Goal: Task Accomplishment & Management: Use online tool/utility

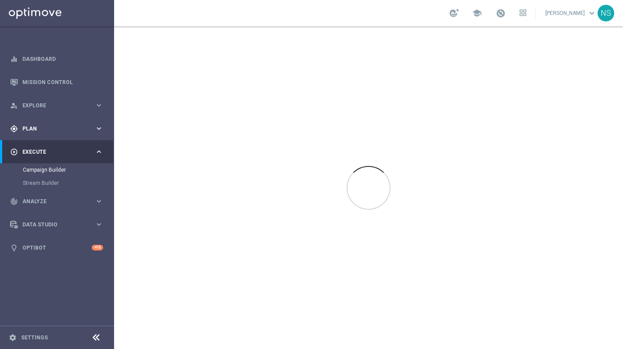
click at [55, 128] on span "Plan" at bounding box center [58, 128] width 72 height 5
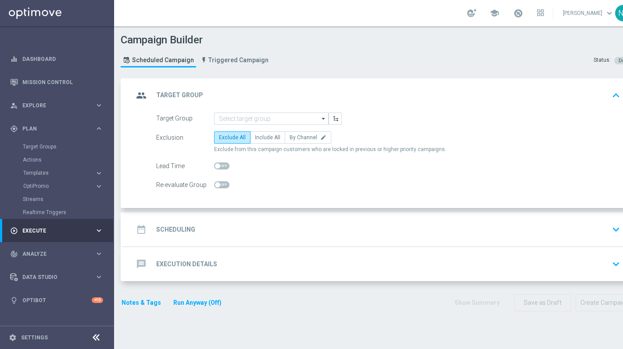
click at [53, 234] on div "play_circle_outline Execute" at bounding box center [52, 231] width 85 height 8
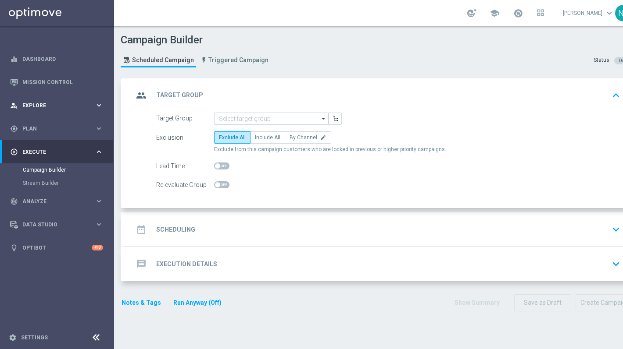
click at [42, 102] on div "person_search Explore" at bounding box center [52, 106] width 85 height 8
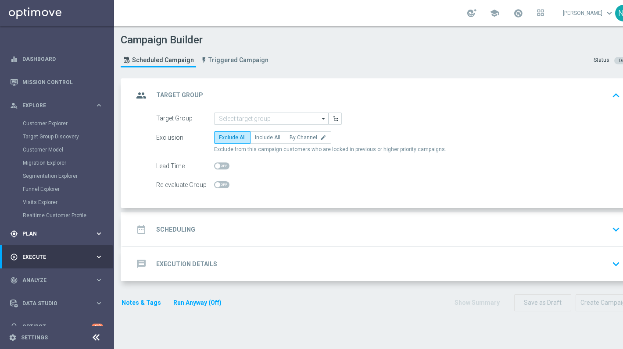
click at [46, 233] on span "Plan" at bounding box center [58, 234] width 72 height 5
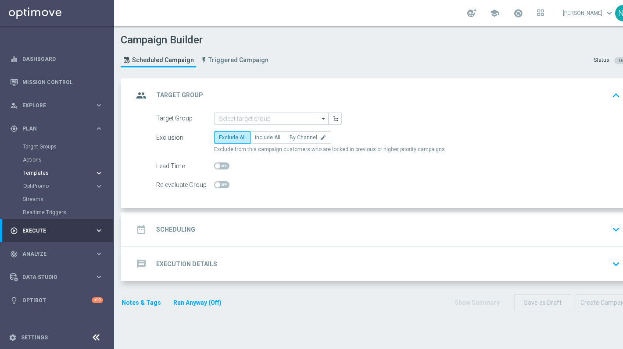
click at [47, 172] on span "Templates" at bounding box center [54, 173] width 63 height 5
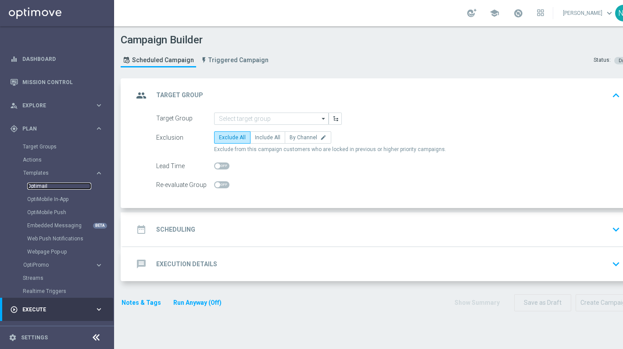
click at [47, 185] on link "Optimail" at bounding box center [59, 186] width 64 height 7
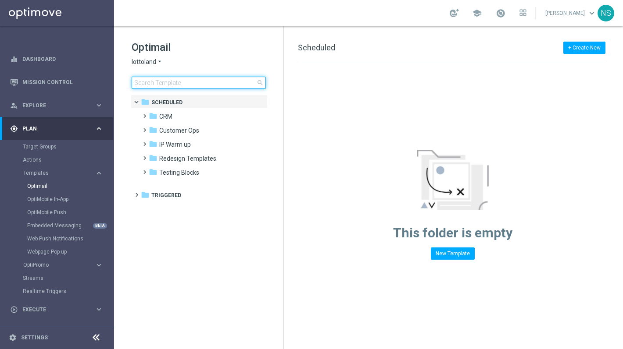
click at [179, 81] on input at bounding box center [199, 83] width 134 height 12
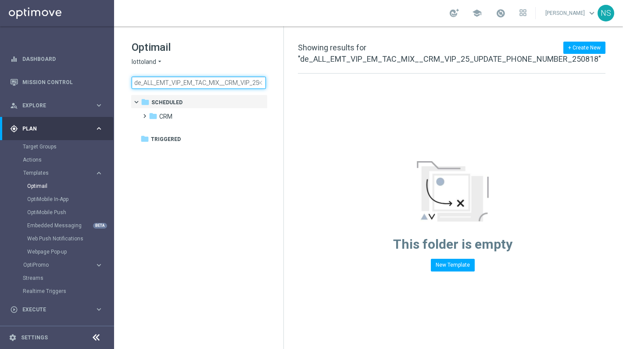
scroll to position [0, 99]
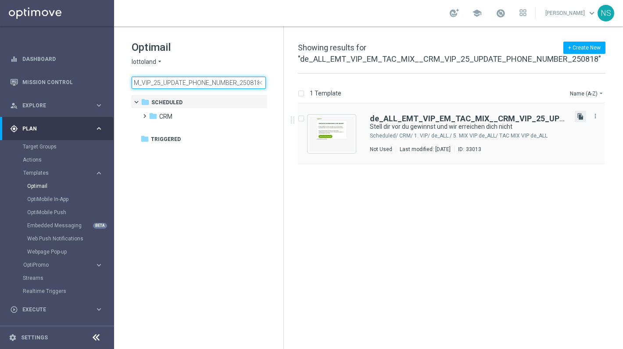
type input "de_ALL_EMT_VIP_EM_TAC_MIX__CRM_VIP_25_UPDATE_PHONE_NUMBER_250818"
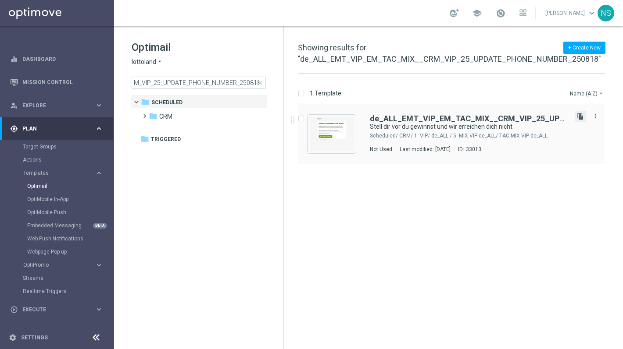
click at [582, 120] on icon "file_copy" at bounding box center [580, 116] width 7 height 7
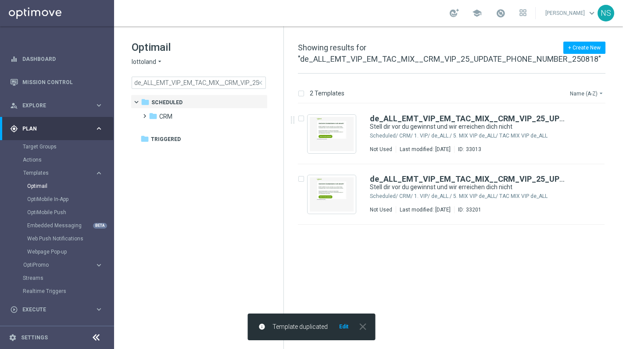
click at [597, 89] on button "Name (A-Z) arrow_drop_down" at bounding box center [587, 93] width 36 height 11
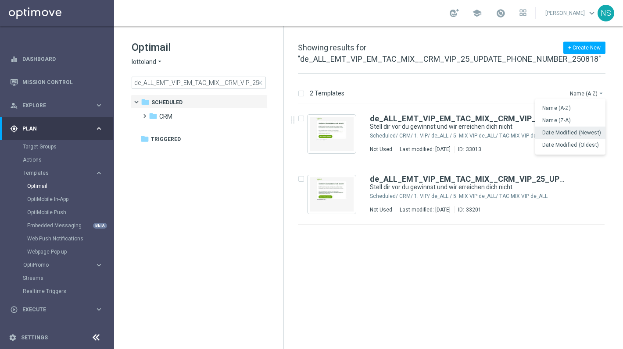
click at [585, 128] on div "Date Modified (Newest)" at bounding box center [570, 133] width 70 height 12
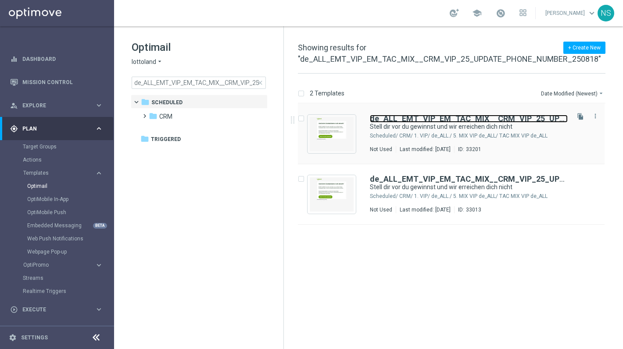
click at [470, 121] on b "de_ALL_EMT_VIP_EM_TAC_MIX__CRM_VIP_25_UPDATE_PHONE_NUMBER_250818" at bounding box center [523, 118] width 307 height 9
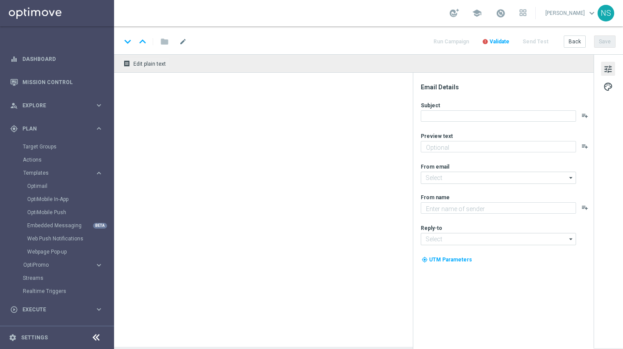
type input "de_ALL_EMT_VIP_EM_TAC_MIX__CRM_VIP_25_UPDATE_PHONE_NUMBER_250818(1)"
type textarea "Aktuelle Kontaktdaten = besserer VIP-Service"
type input "[EMAIL_ADDRESS][DOMAIN_NAME]"
type textarea "Lottoland"
type input "vip@lottoland.com"
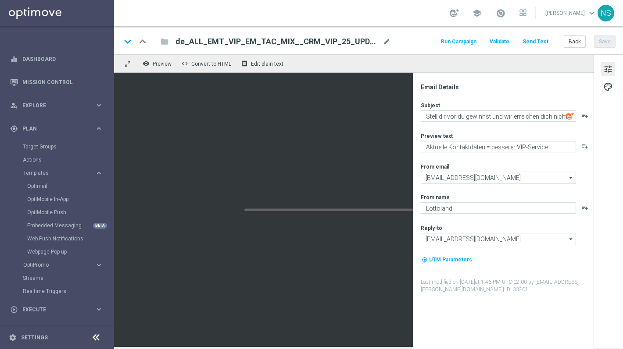
click at [322, 39] on span "de_ALL_EMT_VIP_EM_TAC_MIX__CRM_VIP_25_UPDATE_PHONE_NUMBER_250818(1)" at bounding box center [276, 41] width 203 height 11
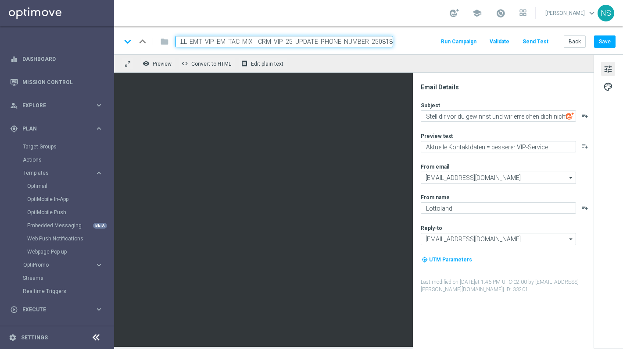
scroll to position [0, 11]
click at [277, 42] on input "de_ALL_EMT_VIP_EM_TAC_MIX__CRM_VIP_25_UPDATE_PHONE_NUMBER_250818" at bounding box center [283, 41] width 217 height 11
click at [207, 41] on input "de_ALL_EMT_VIP_EM_TAC_MIX__CRM_NVIP_25_UPDATE_PHONE_NUMBER_250818" at bounding box center [283, 41] width 217 height 11
type input "de_ALL_EMT_NVIP_EM_TAC_MIX__CRM_NVIP_25_UPDATE_PHONE_NUMBER_250818"
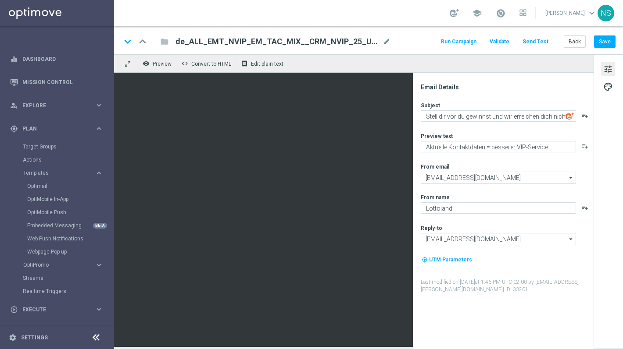
click at [263, 42] on span "de_ALL_EMT_NVIP_EM_TAC_MIX__CRM_NVIP_25_UPDATE_PHONE_NUMBER_250818" at bounding box center [276, 41] width 203 height 11
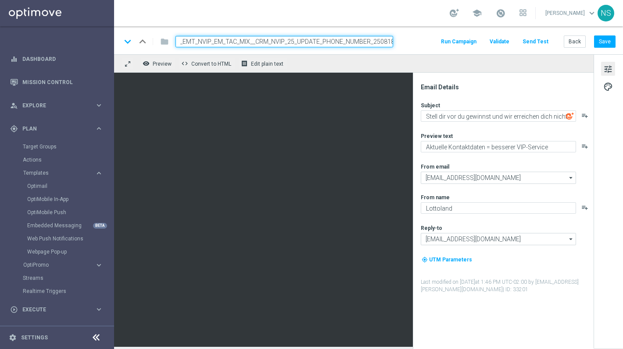
scroll to position [0, 0]
click at [289, 32] on div "keyboard_arrow_down keyboard_arrow_up folder de_ALL_EMT_NVIP_EM_TAC_MIX__CRM_NV…" at bounding box center [368, 40] width 509 height 28
click at [289, 43] on input "de_ALL_EMT_NVIP_EM_TAC_MIX__CRM_NVIP_25_UPDATE_PHONE_NUMBER_250818" at bounding box center [283, 41] width 217 height 11
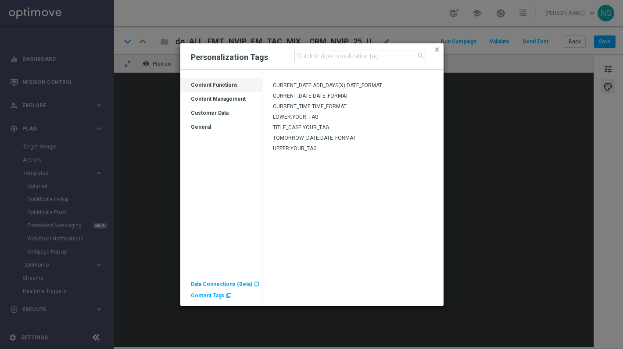
click at [206, 295] on span "Content Tags" at bounding box center [208, 296] width 34 height 6
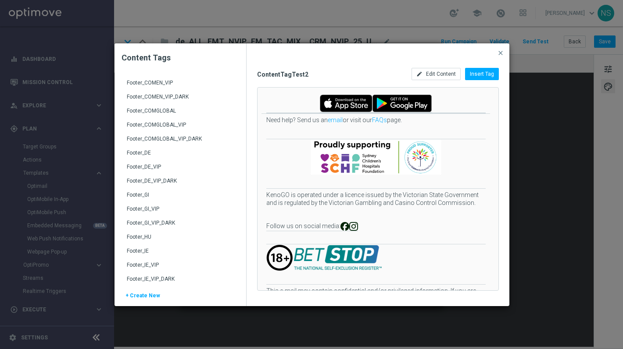
scroll to position [165, 0]
click at [156, 152] on div "Footer_DE" at bounding box center [181, 157] width 109 height 14
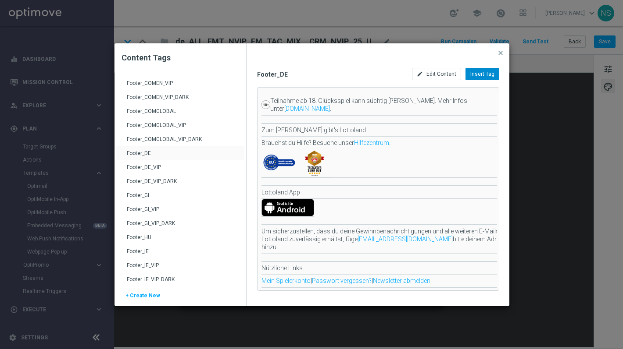
click at [478, 74] on span "Insert Tag" at bounding box center [482, 74] width 24 height 6
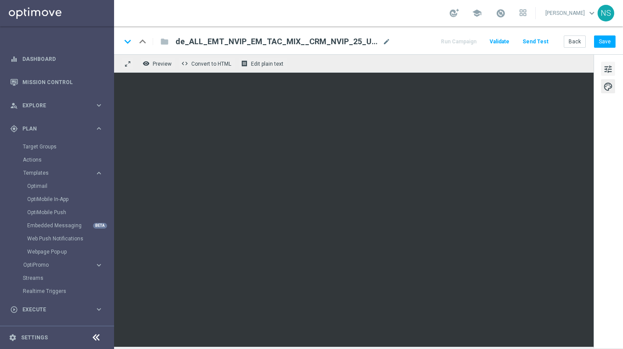
click at [611, 71] on span "tune" at bounding box center [608, 69] width 10 height 11
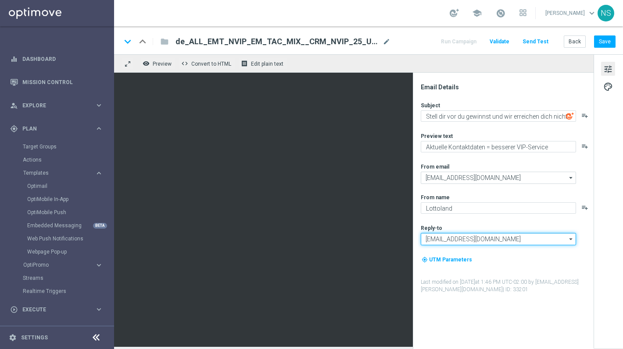
click at [464, 236] on input "vip@lottoland.com" at bounding box center [498, 239] width 155 height 12
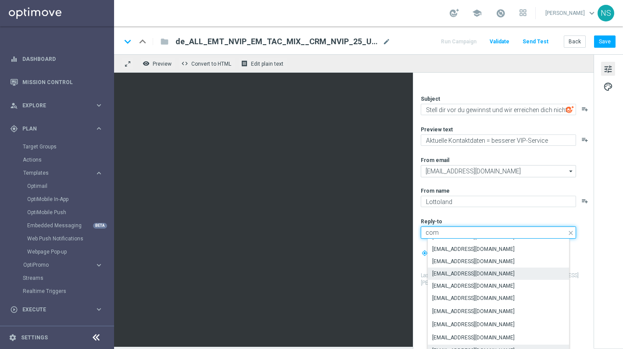
scroll to position [0, 0]
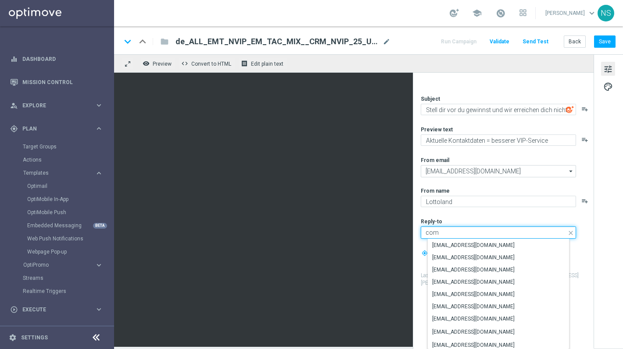
drag, startPoint x: 451, startPoint y: 232, endPoint x: 412, endPoint y: 233, distance: 39.1
click at [295, 160] on div "remove_red_eye Preview code Convert to HTML receipt Edit plain text Email Detai…" at bounding box center [368, 200] width 509 height 293
type input "vip@lottoland.com"
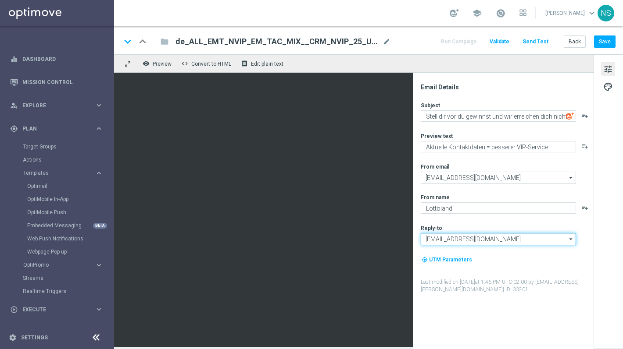
click at [477, 238] on input "vip@lottoland.com" at bounding box center [498, 239] width 155 height 12
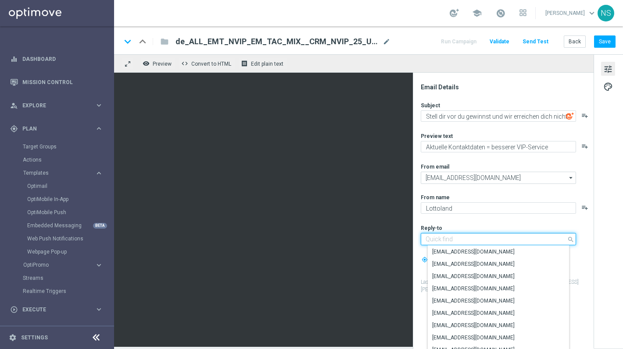
paste input "[EMAIL_ADDRESS][DOMAIN_NAME]"
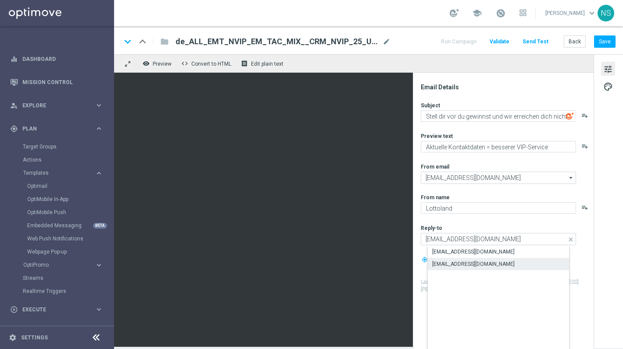
click at [471, 264] on div "[EMAIL_ADDRESS][DOMAIN_NAME]" at bounding box center [473, 264] width 82 height 8
type input "[EMAIL_ADDRESS][DOMAIN_NAME]"
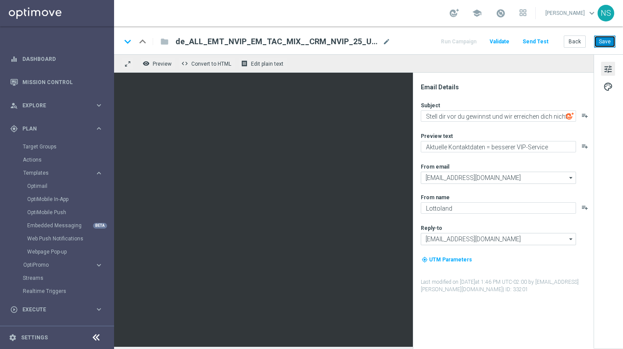
click at [605, 43] on button "Save" at bounding box center [604, 42] width 21 height 12
click at [532, 43] on button "Send Test" at bounding box center [535, 42] width 29 height 12
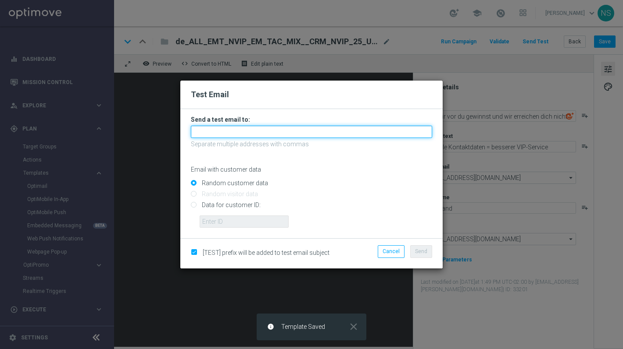
click at [224, 132] on input "text" at bounding box center [311, 132] width 241 height 12
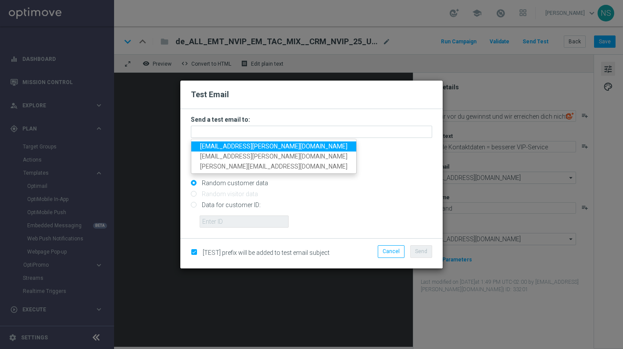
click at [228, 150] on span "nele.sauer@lottoland.com" at bounding box center [273, 146] width 147 height 7
type input "nele.sauer@lottoland.com"
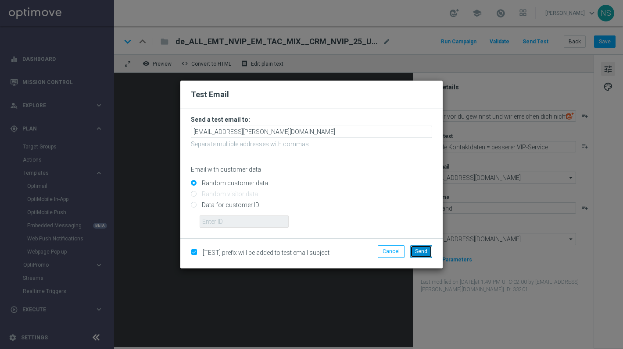
click at [417, 249] on span "Send" at bounding box center [421, 252] width 12 height 6
click at [424, 254] on span "Send" at bounding box center [421, 252] width 12 height 6
click at [421, 250] on span "Send" at bounding box center [421, 252] width 12 height 6
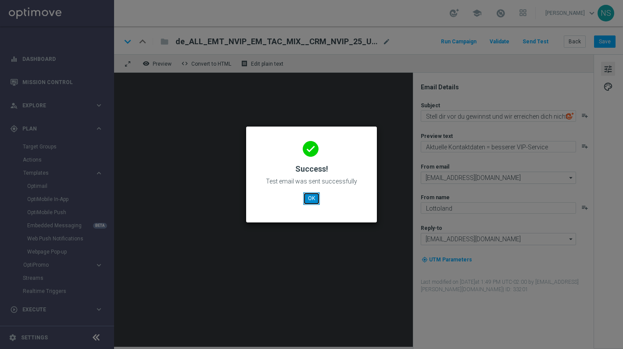
click at [314, 200] on button "OK" at bounding box center [311, 198] width 17 height 12
click at [312, 205] on button "OK" at bounding box center [311, 198] width 17 height 12
click at [324, 199] on div "done Success! Test email was sent successfully OK" at bounding box center [312, 173] width 110 height 76
click at [314, 199] on button "OK" at bounding box center [311, 198] width 17 height 12
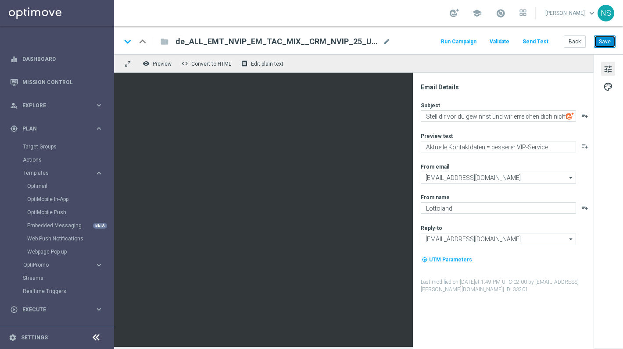
click at [599, 41] on button "Save" at bounding box center [604, 42] width 21 height 12
click at [606, 46] on button "Save" at bounding box center [604, 42] width 21 height 12
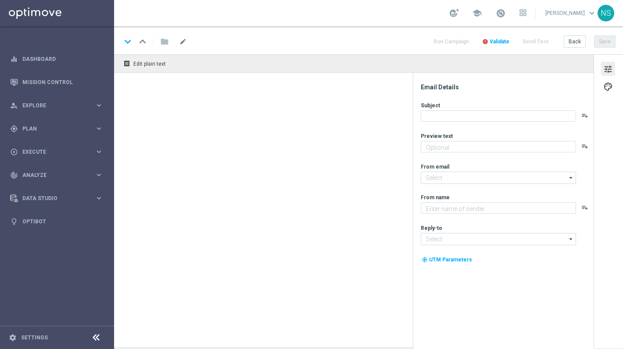
type textarea "GRATIS LOTTO zum EuroJackpot."
type textarea "Lottoland"
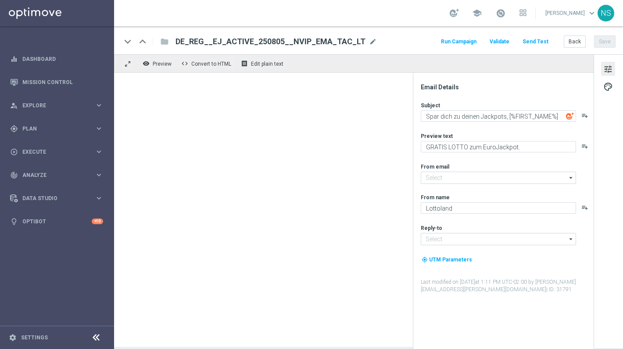
type input "[EMAIL_ADDRESS][DOMAIN_NAME]"
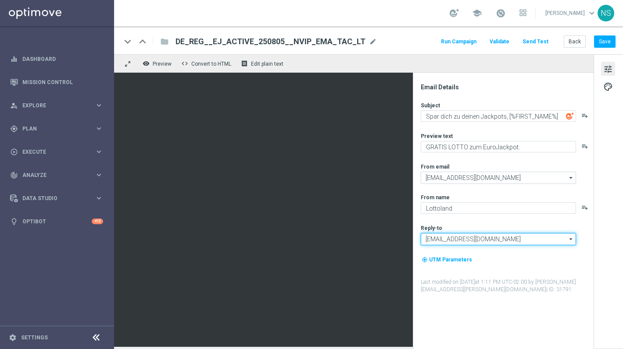
click at [461, 241] on input "[EMAIL_ADDRESS][DOMAIN_NAME]" at bounding box center [498, 239] width 155 height 12
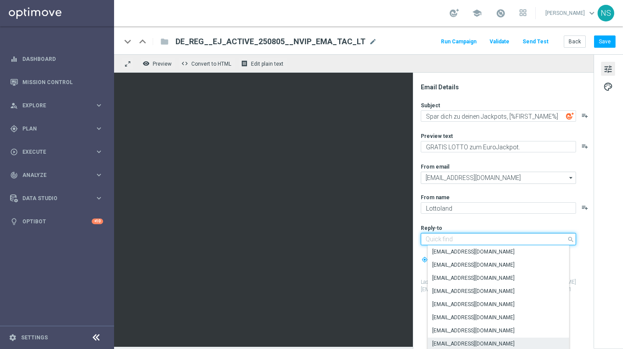
click at [461, 241] on input at bounding box center [498, 239] width 155 height 12
